Goal: Navigation & Orientation: Find specific page/section

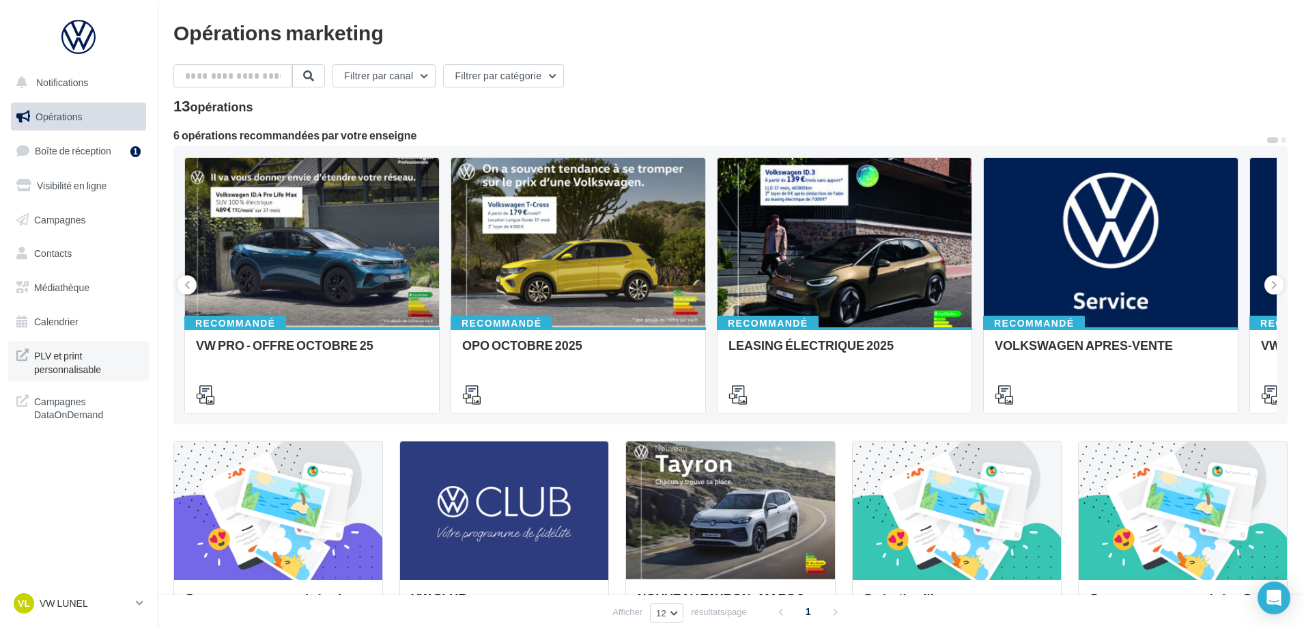
click at [40, 373] on span "PLV et print personnalisable" at bounding box center [87, 360] width 107 height 29
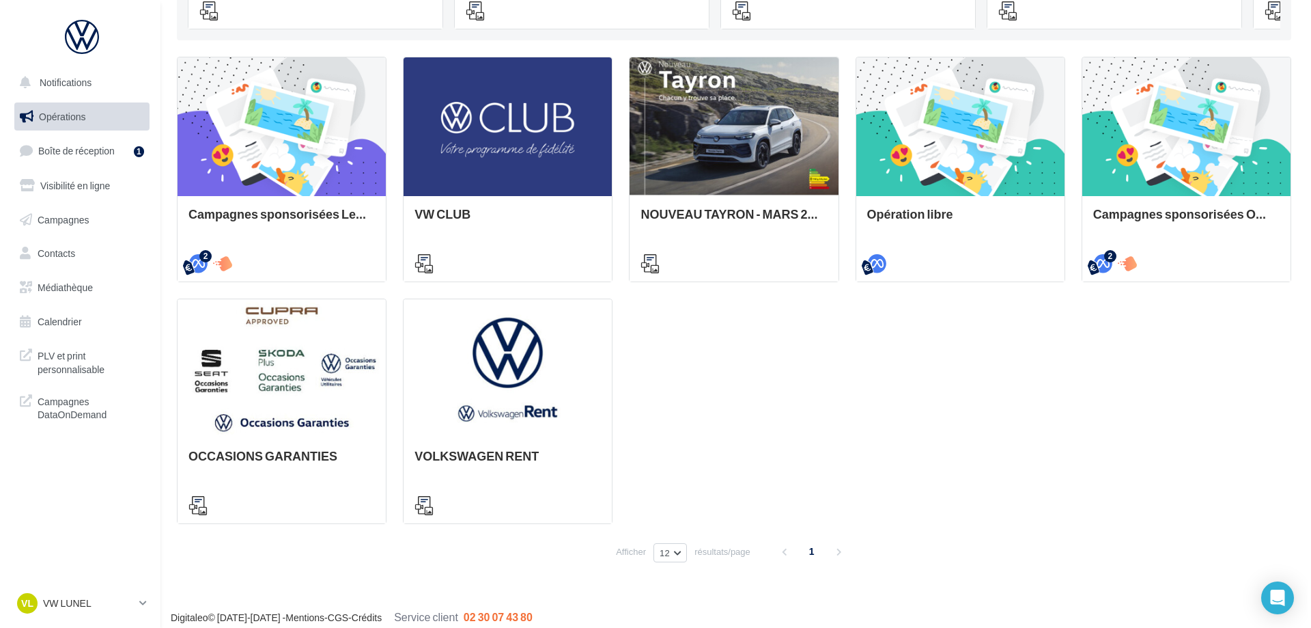
scroll to position [393, 0]
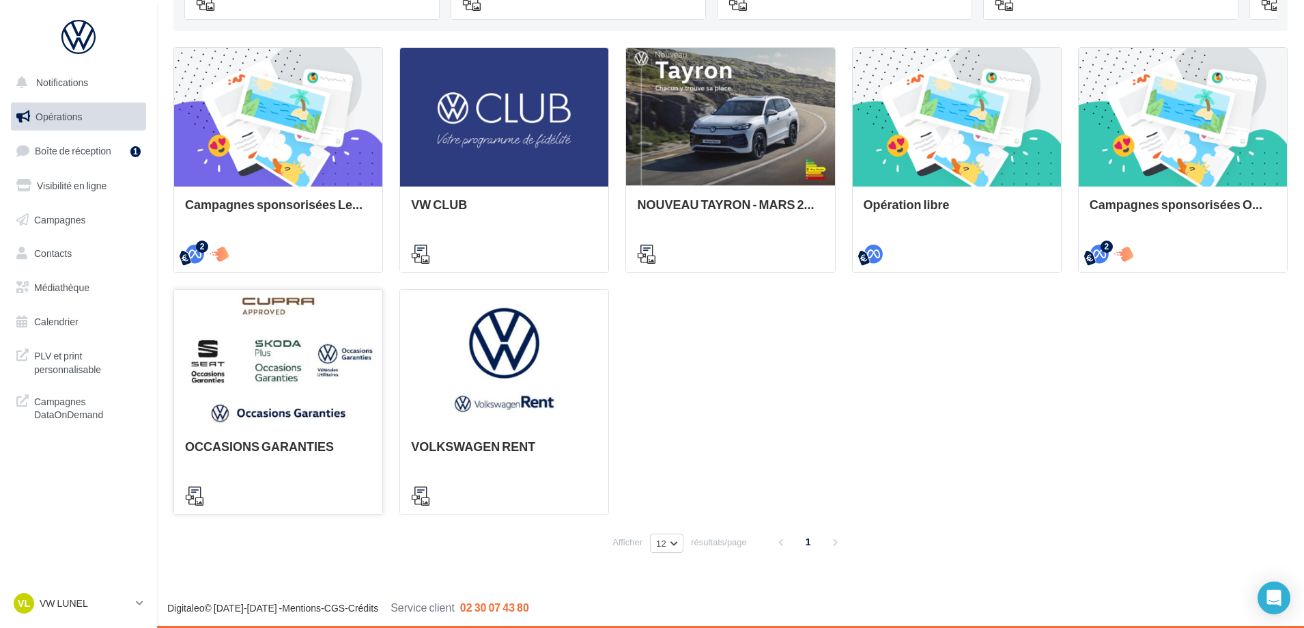
click at [295, 421] on div at bounding box center [278, 360] width 208 height 140
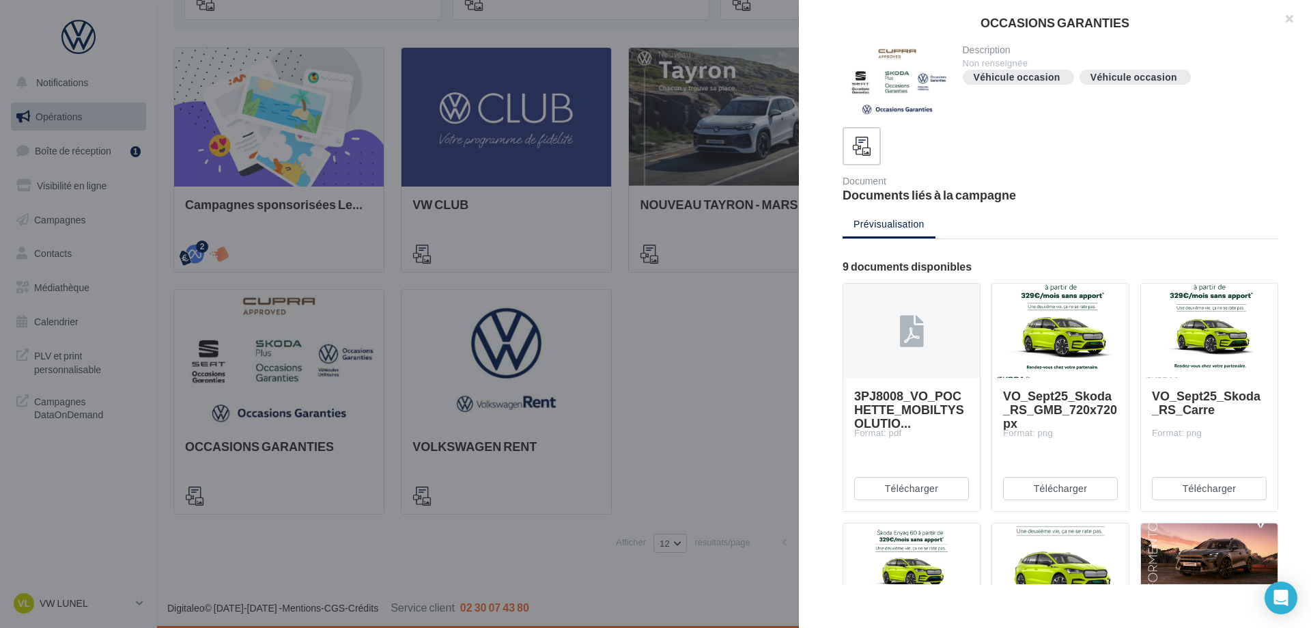
drag, startPoint x: 906, startPoint y: 53, endPoint x: 903, endPoint y: 69, distance: 15.9
click at [906, 60] on div at bounding box center [897, 80] width 109 height 71
click at [866, 235] on ul "Prévisualisation" at bounding box center [1061, 225] width 436 height 27
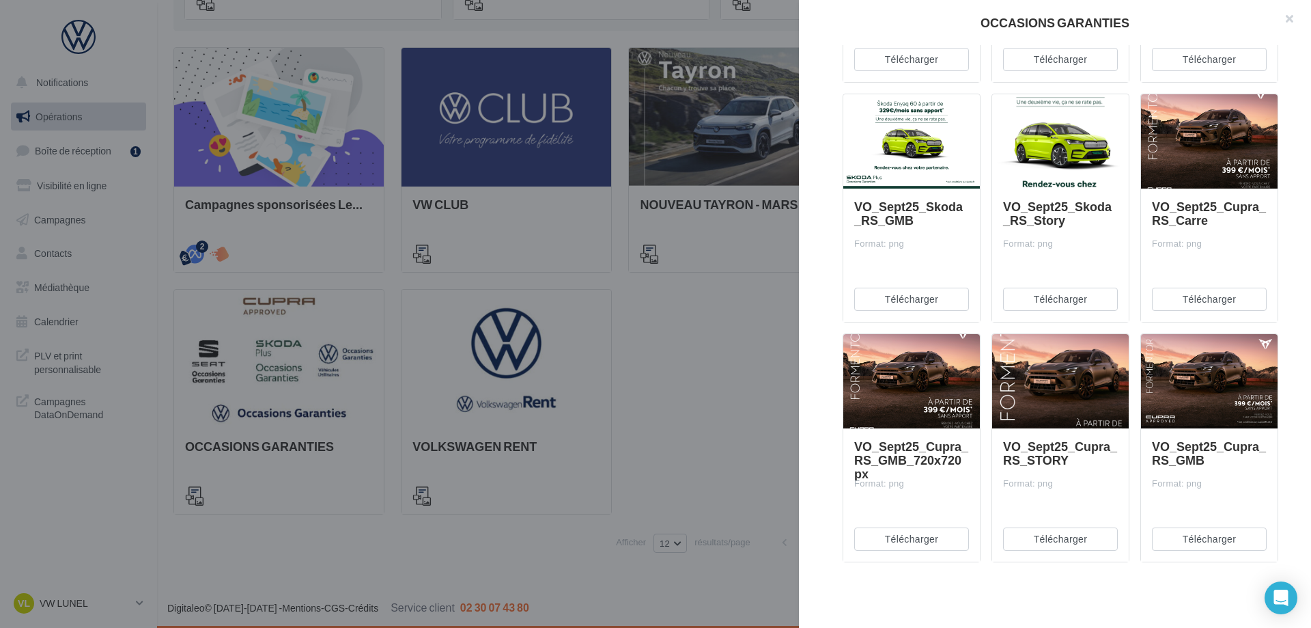
scroll to position [0, 0]
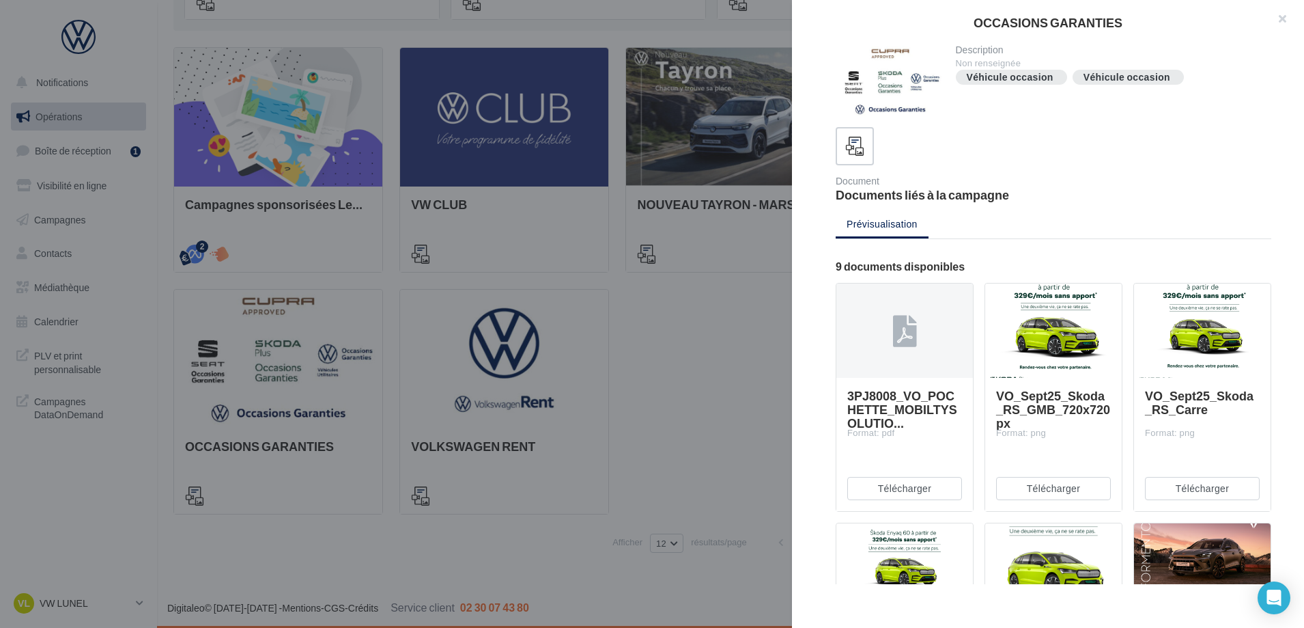
click at [173, 569] on div "OCCASIONS GARANTIES Description Non renseignée Véhicule occasion Véhicule occas…" at bounding box center [730, 569] width 1114 height 0
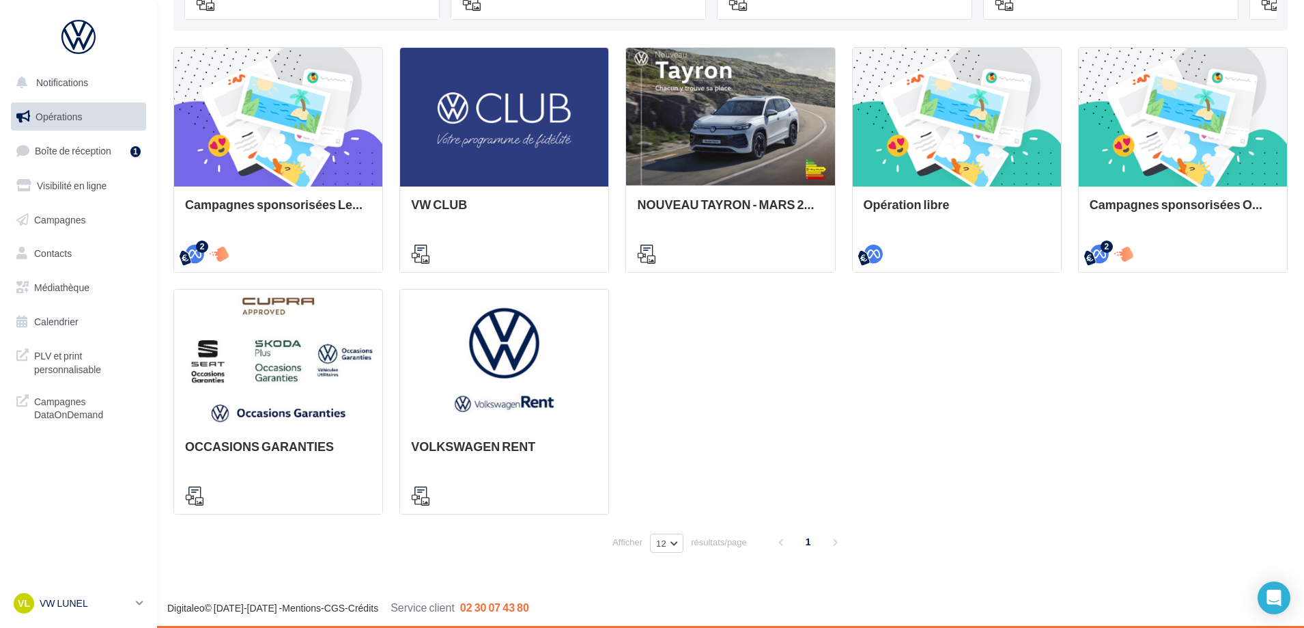
click at [139, 596] on link "VL VW LUNEL vw-lun-eli" at bounding box center [78, 603] width 135 height 26
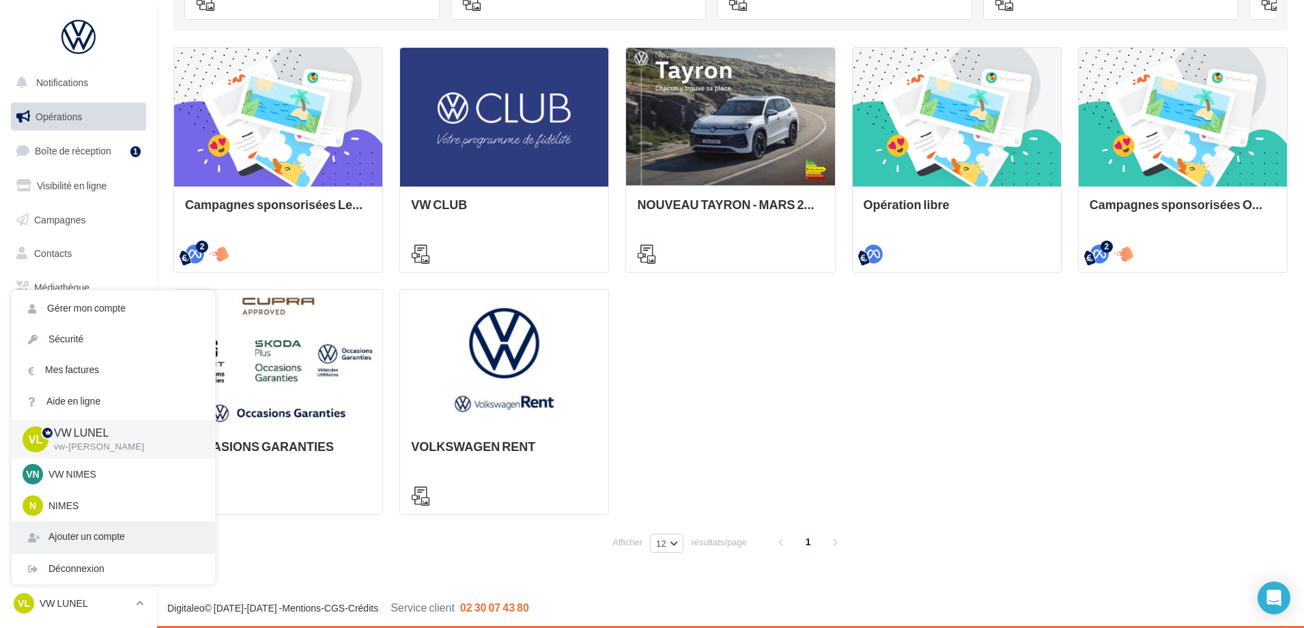
click at [84, 533] on div "Ajouter un compte" at bounding box center [113, 536] width 203 height 31
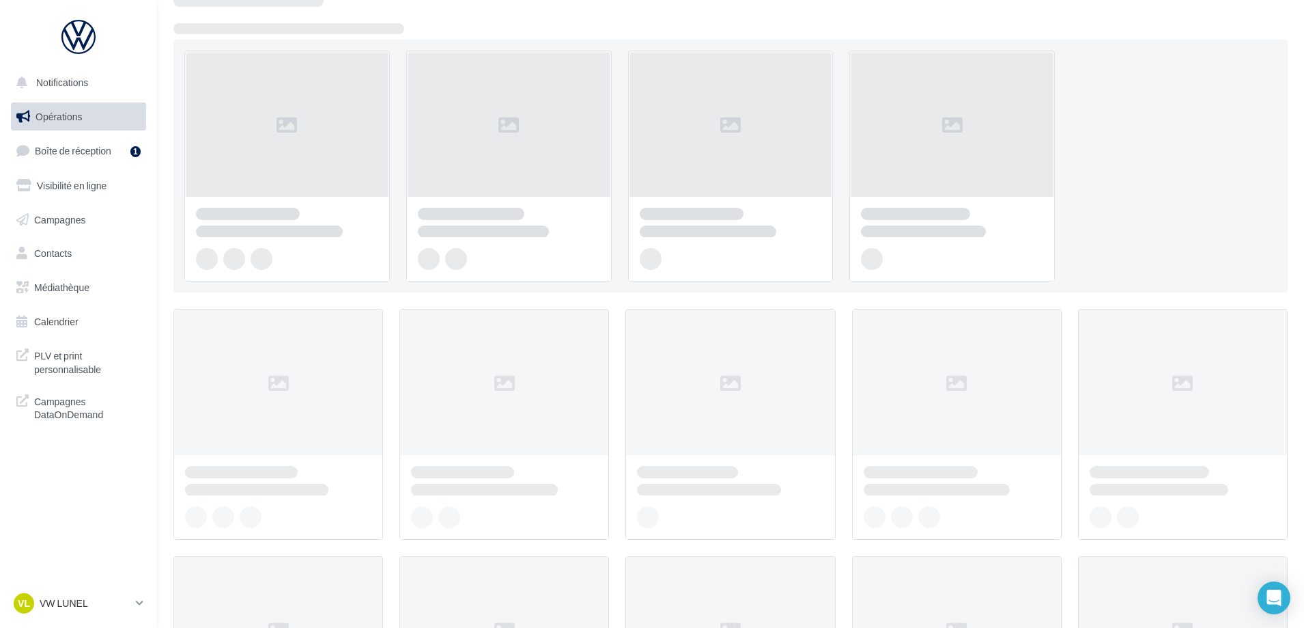
scroll to position [137, 0]
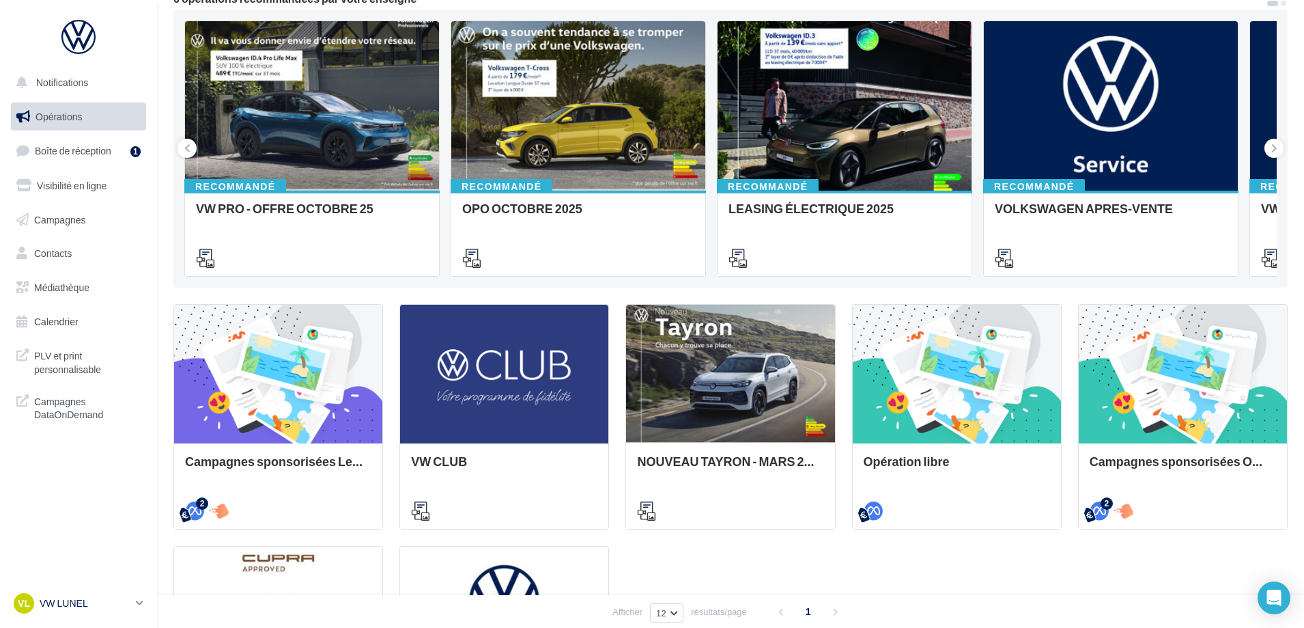
click at [68, 599] on p "VW LUNEL" at bounding box center [85, 603] width 91 height 14
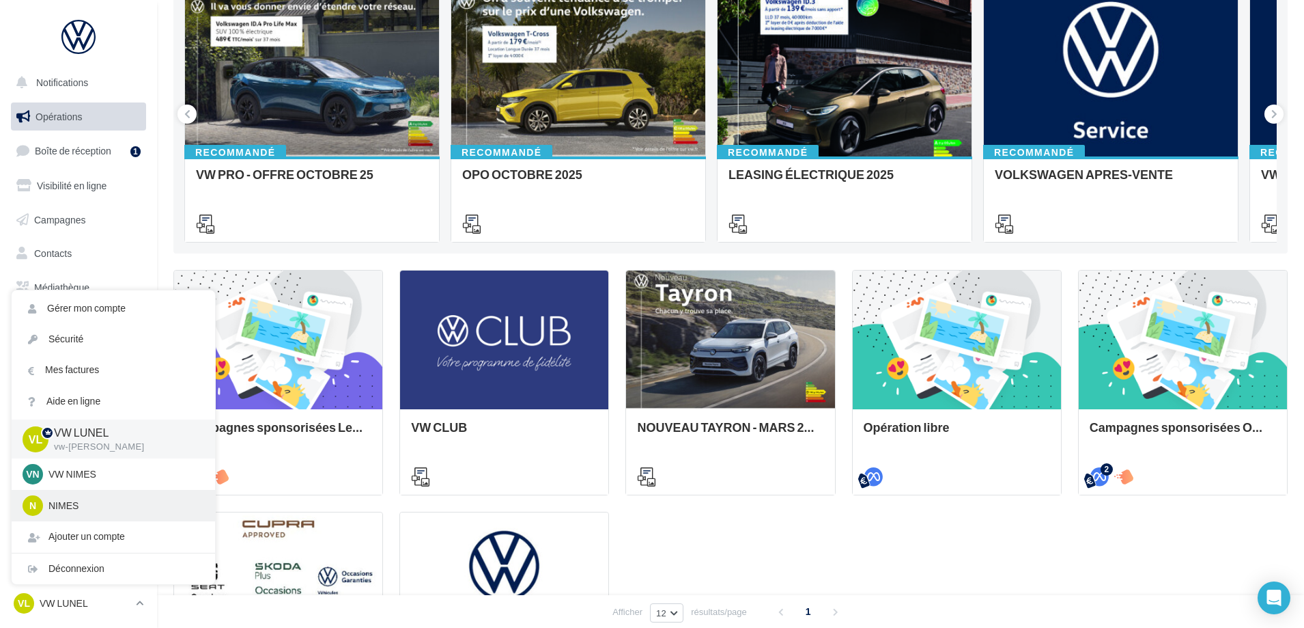
scroll to position [205, 0]
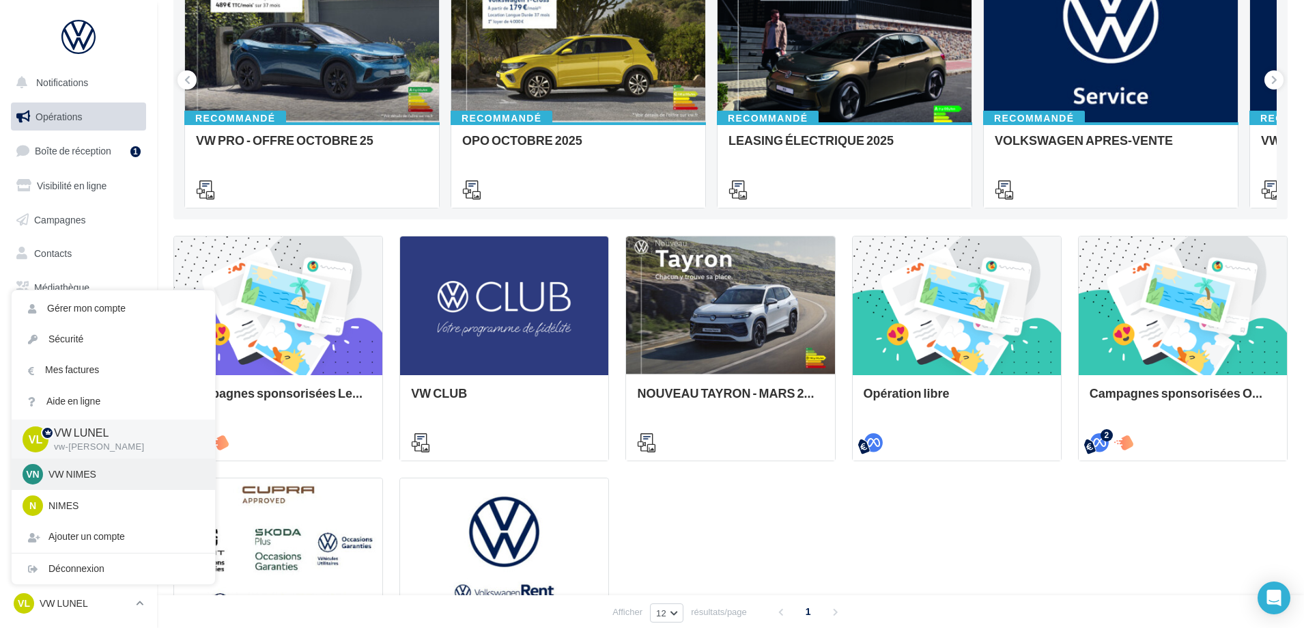
click at [63, 472] on p "VW NIMES" at bounding box center [123, 474] width 150 height 14
